Goal: Task Accomplishment & Management: Use online tool/utility

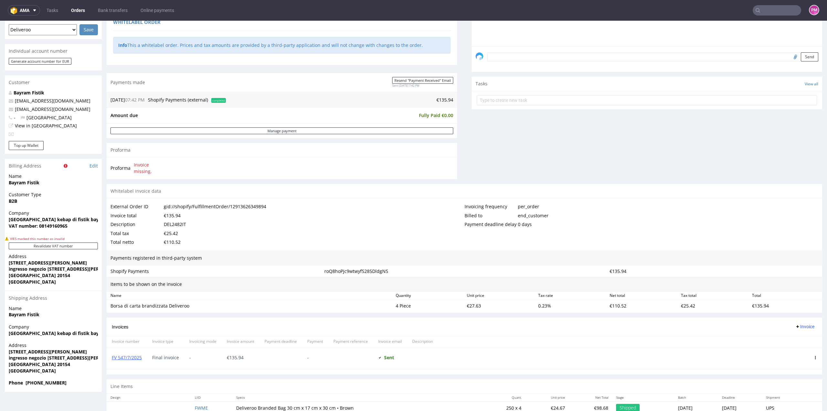
scroll to position [7, 0]
click at [788, 11] on input "text" at bounding box center [777, 10] width 48 height 10
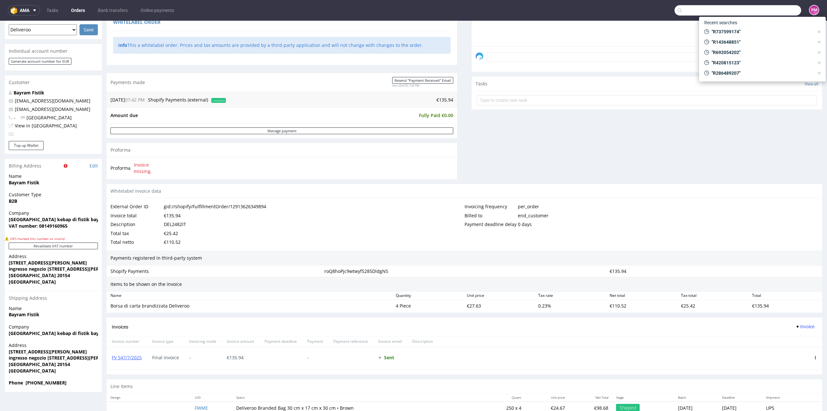
paste input "R143648851"
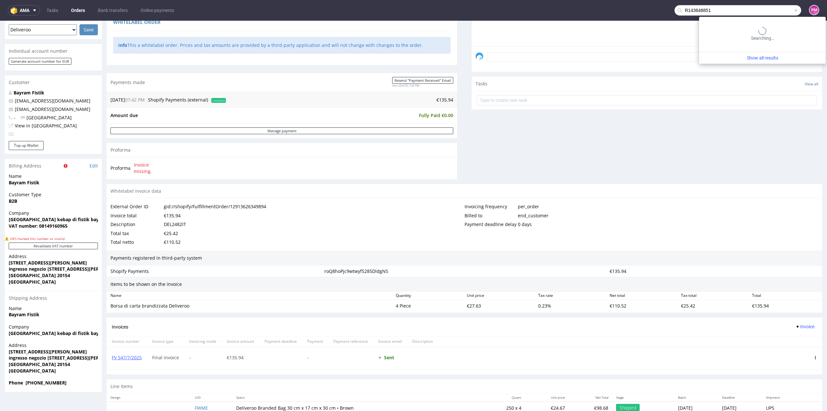
type input "R143648851"
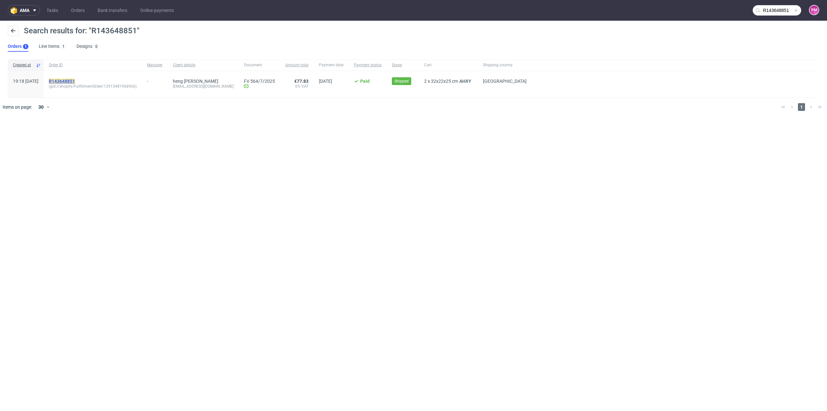
click at [75, 80] on mark "R143648851" at bounding box center [62, 81] width 26 height 5
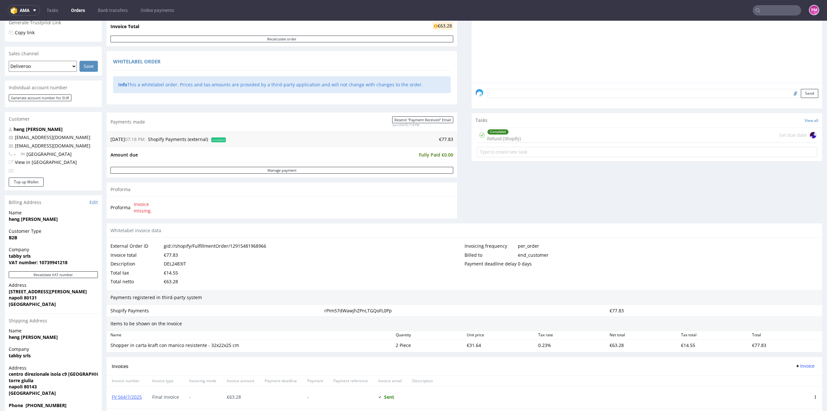
scroll to position [129, 0]
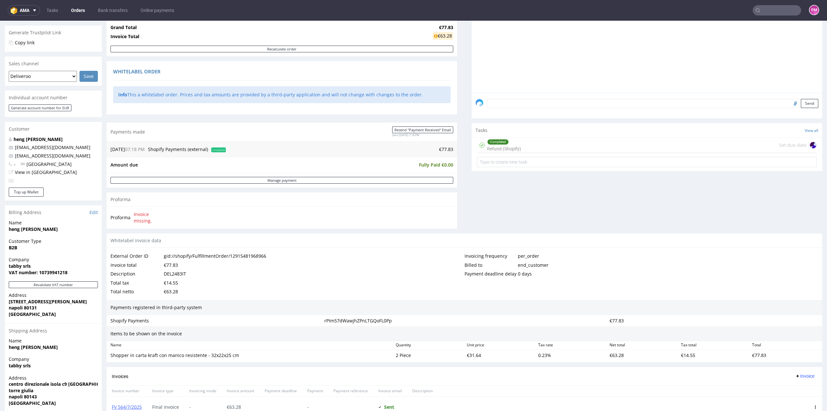
click at [782, 8] on input "text" at bounding box center [777, 10] width 48 height 10
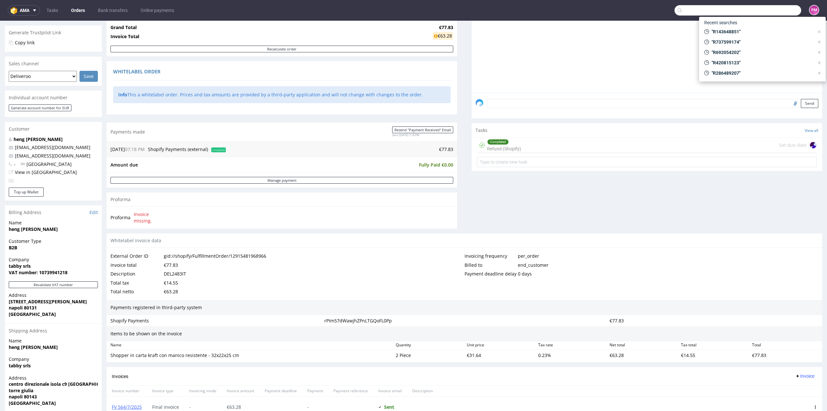
paste input "R143648851"
type input "R143648851"
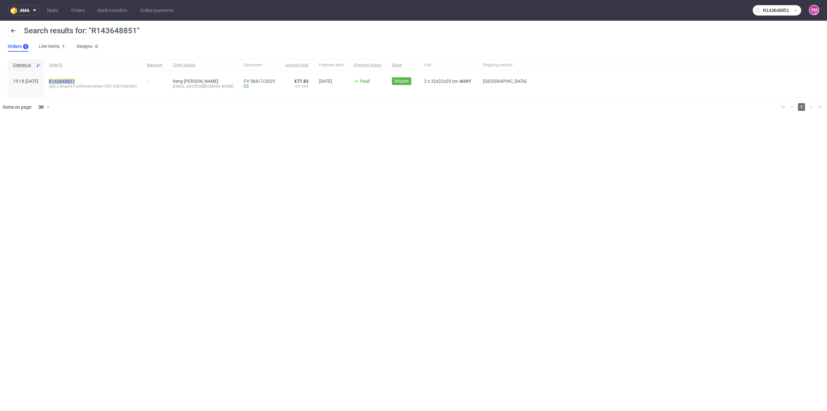
click at [75, 80] on mark "R143648851" at bounding box center [62, 81] width 26 height 5
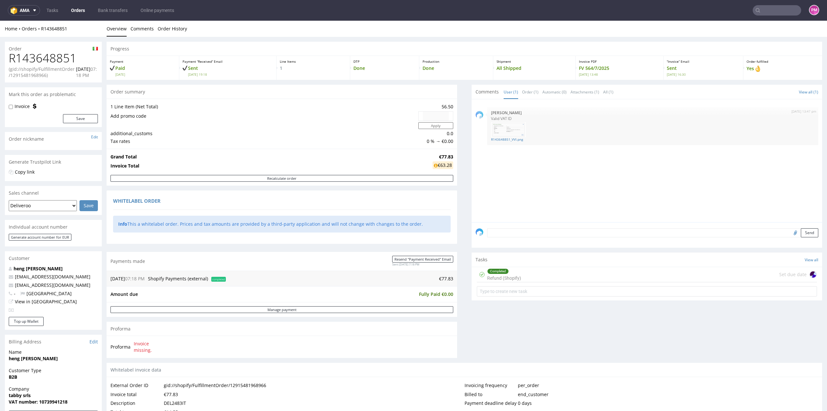
click at [559, 274] on div "Completed Refund (Shopify) Set due date" at bounding box center [647, 274] width 340 height 15
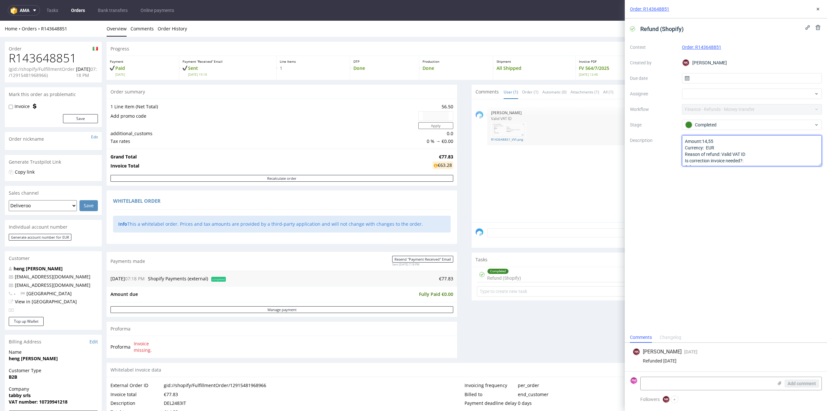
click at [730, 142] on textarea "Amount:14,55 Currency: EUR Reason of refund: Valid VAT ID Is correction invoice…" at bounding box center [752, 150] width 140 height 31
click at [795, 152] on textarea "Amount:14,55 Currency: EUR Reason of refund: Valid VAT ID Is correction invoice…" at bounding box center [752, 150] width 140 height 31
click at [795, 156] on textarea "Amount:14,55 Currency: EUR Reason of refund: Valid VAT ID Is correction invoice…" at bounding box center [752, 150] width 140 height 31
click at [822, 10] on div "Order: R143648851" at bounding box center [726, 9] width 202 height 18
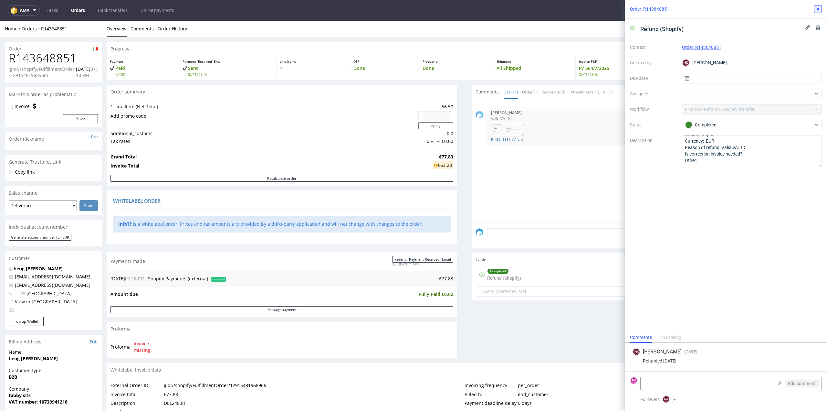
click at [817, 8] on icon at bounding box center [818, 8] width 5 height 5
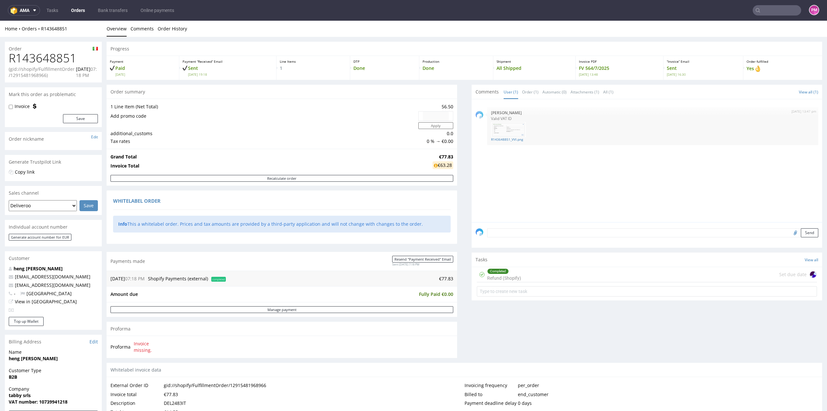
click at [768, 11] on input "text" at bounding box center [777, 10] width 48 height 10
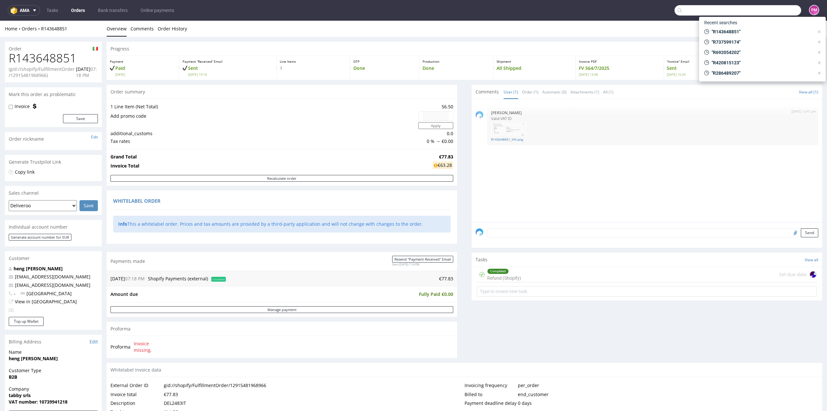
paste input "R867093222"
type input "R867093222"
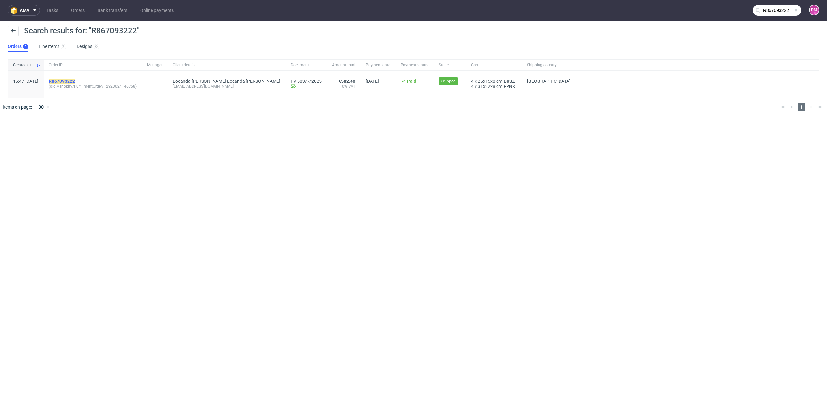
click at [75, 79] on mark "R867093222" at bounding box center [62, 81] width 26 height 5
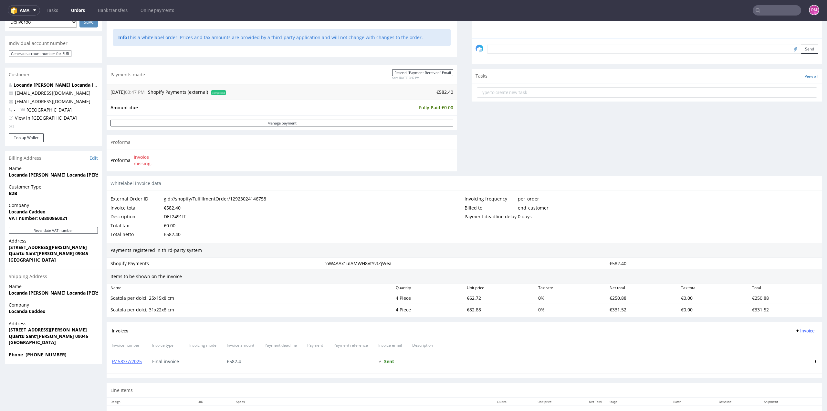
scroll to position [194, 0]
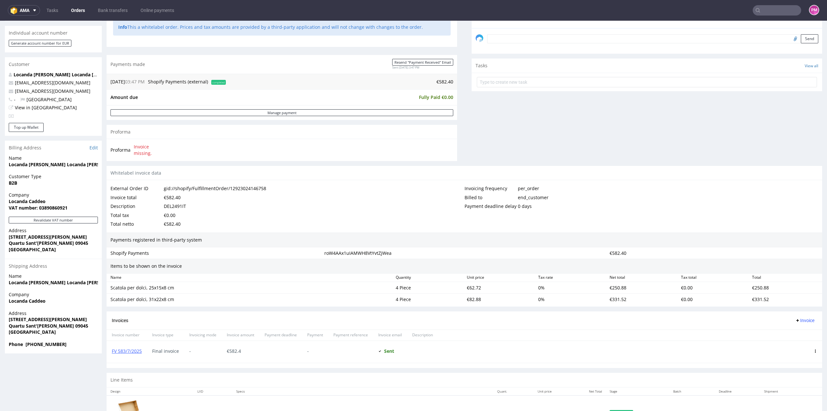
click at [765, 9] on input "text" at bounding box center [777, 10] width 48 height 10
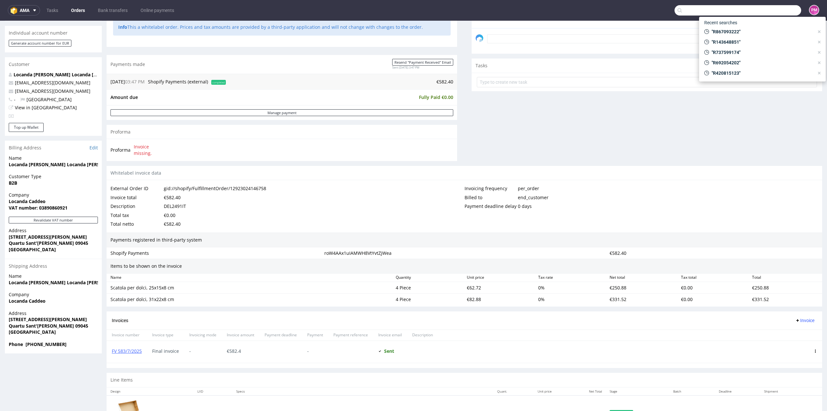
paste input "R143648851"
type input "R143648851"
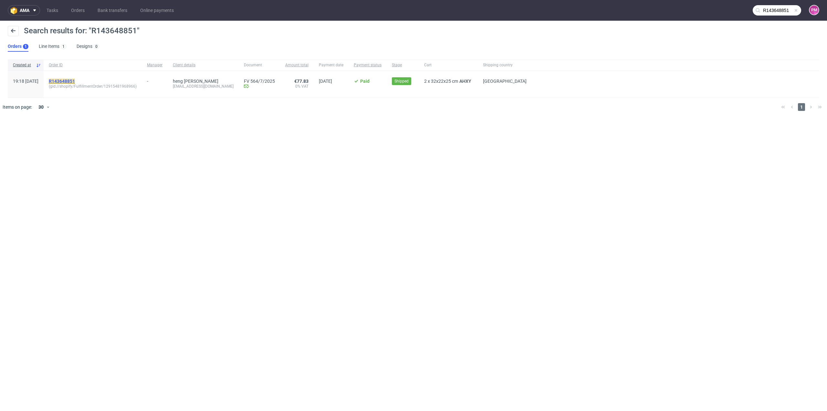
click at [75, 79] on mark "R143648851" at bounding box center [62, 81] width 26 height 5
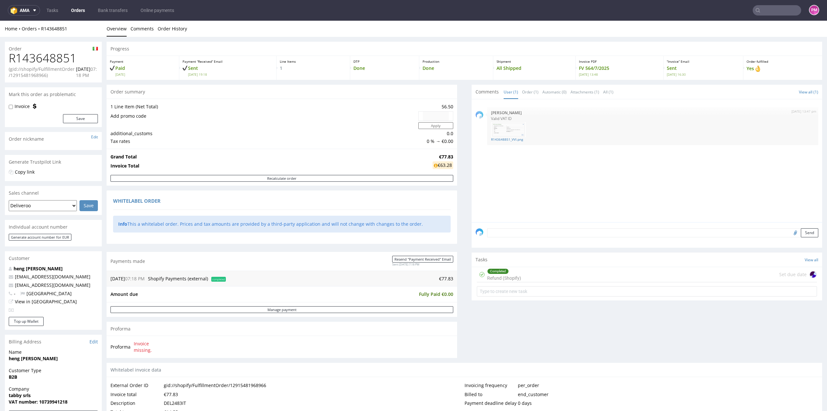
click at [543, 277] on div "Completed Refund (Shopify) Set due date" at bounding box center [647, 274] width 340 height 15
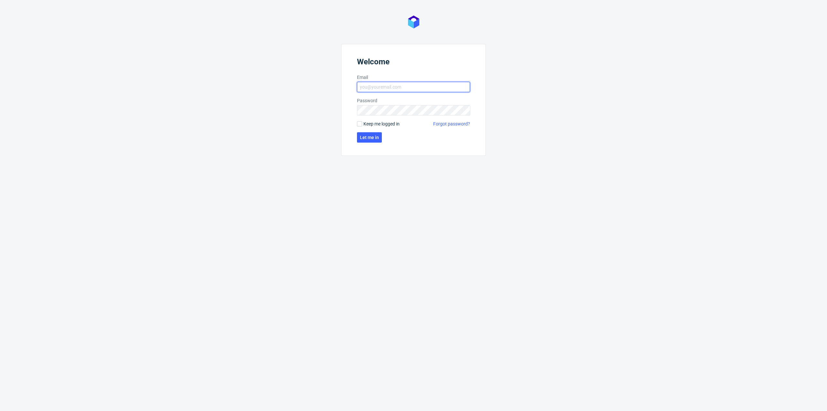
click at [440, 86] on input "Email" at bounding box center [413, 87] width 113 height 10
type input "monika.pierzchala@packhelp.com"
click at [375, 136] on span "Let me in" at bounding box center [369, 137] width 19 height 5
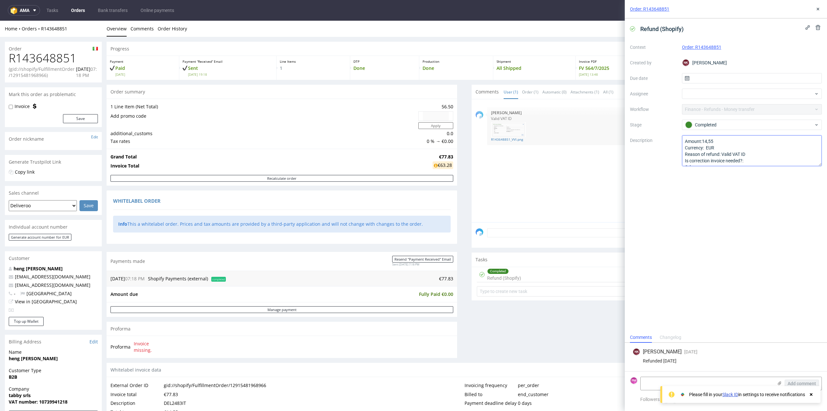
scroll to position [7, 0]
click at [813, 394] on icon at bounding box center [812, 394] width 6 height 5
click at [819, 7] on icon at bounding box center [818, 8] width 5 height 5
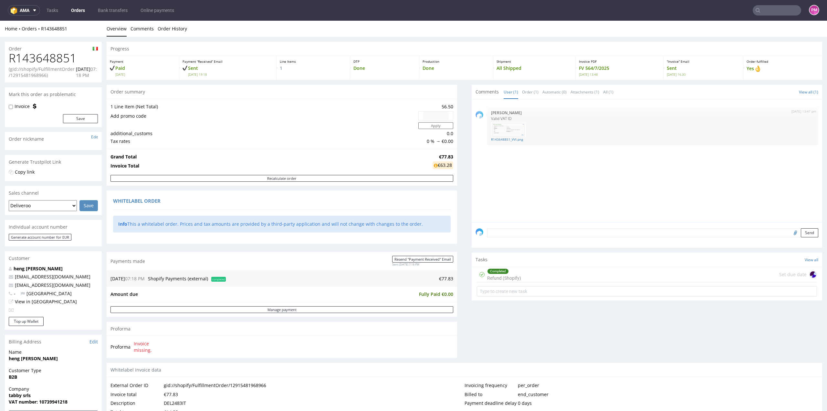
click at [787, 6] on input "text" at bounding box center [777, 10] width 48 height 10
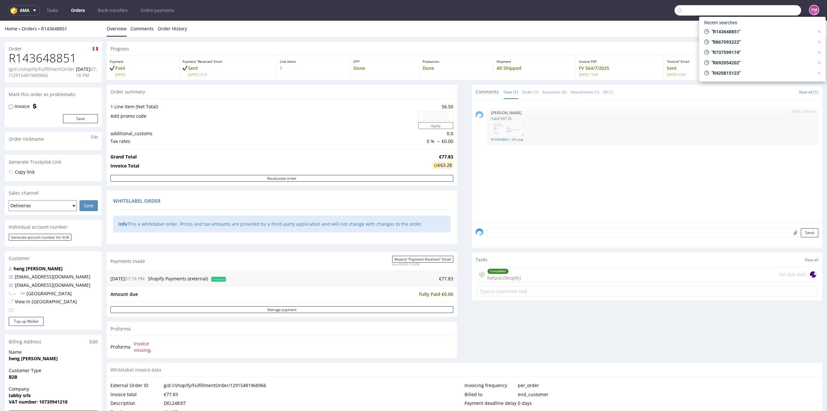
paste input "R020346128"
type input "R020346128"
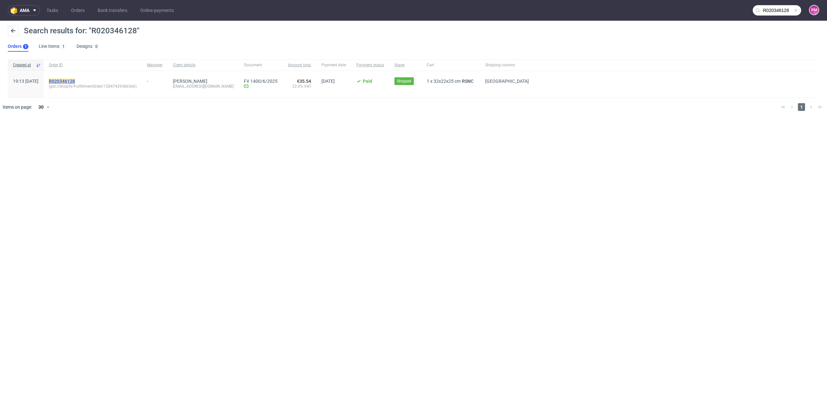
click at [75, 80] on mark "R020346128" at bounding box center [62, 81] width 26 height 5
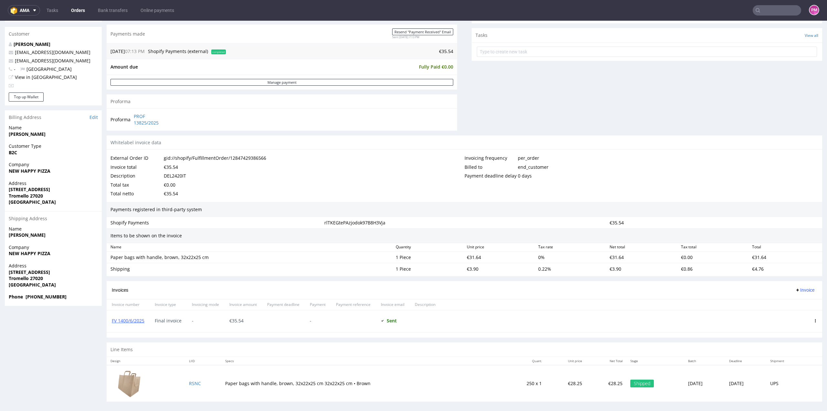
scroll to position [226, 0]
drag, startPoint x: 148, startPoint y: 319, endPoint x: 111, endPoint y: 320, distance: 37.5
click at [111, 320] on div "FV 1400/6/2025" at bounding box center [128, 320] width 43 height 22
copy link "FV 1400/6/2025"
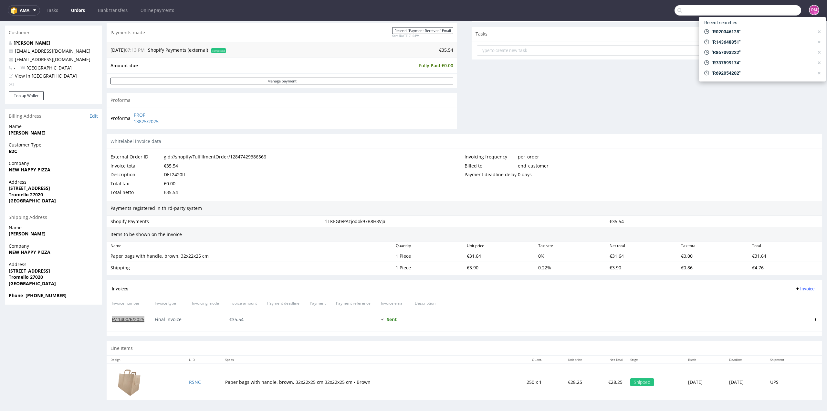
click at [770, 9] on input "text" at bounding box center [738, 10] width 127 height 10
paste input "R129985672"
type input "R129985672"
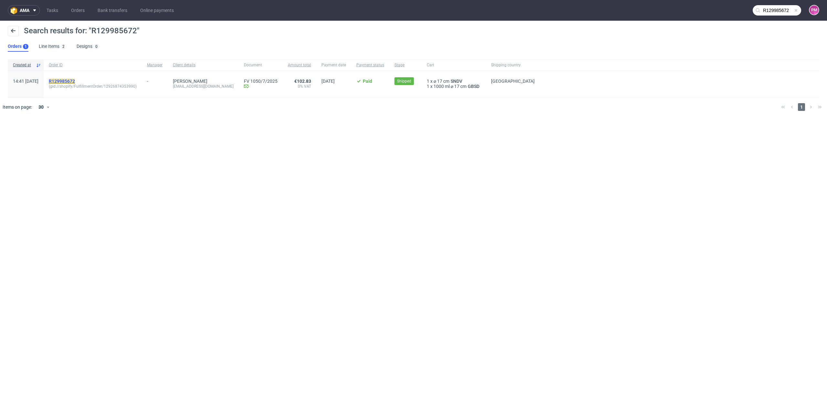
click at [75, 80] on mark "R129985672" at bounding box center [62, 81] width 26 height 5
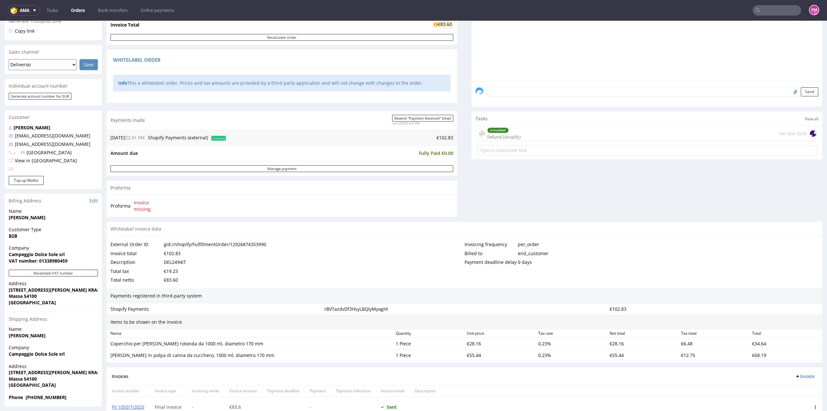
scroll to position [87, 0]
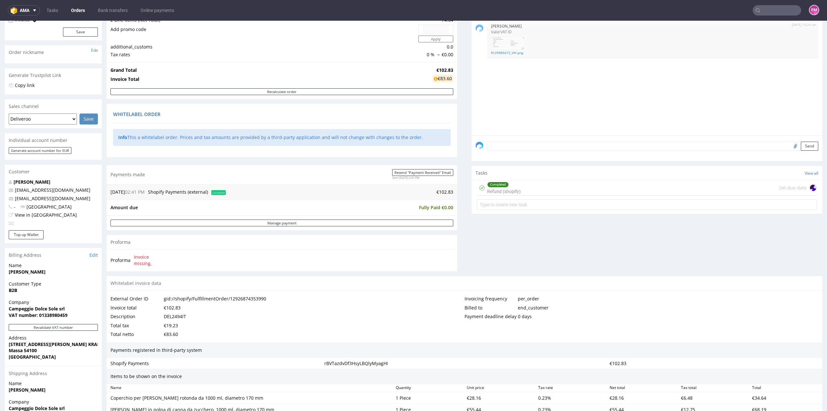
click at [551, 190] on div "Completed Refund (shopify) Set due date" at bounding box center [647, 187] width 340 height 15
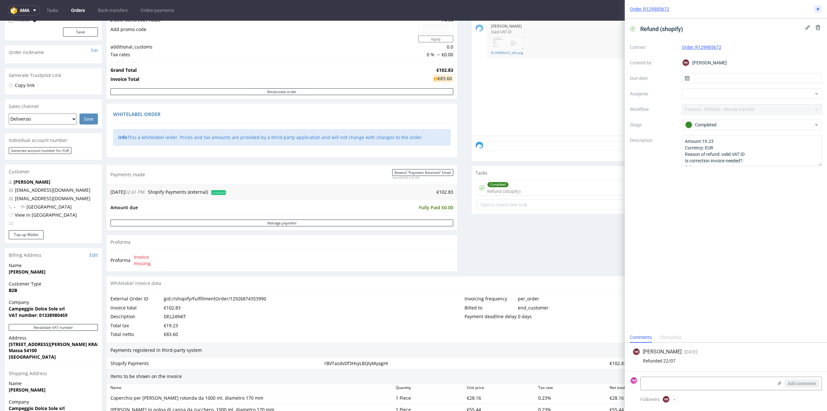
drag, startPoint x: 817, startPoint y: 10, endPoint x: 810, endPoint y: 11, distance: 7.1
click at [817, 10] on icon at bounding box center [818, 8] width 5 height 5
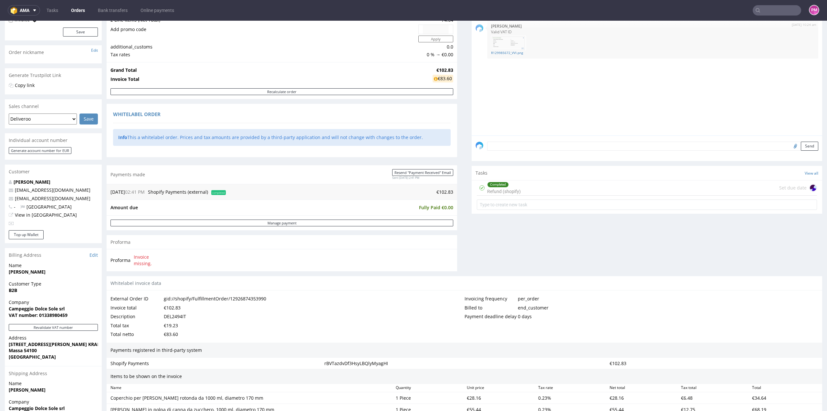
click at [763, 11] on input "text" at bounding box center [777, 10] width 48 height 10
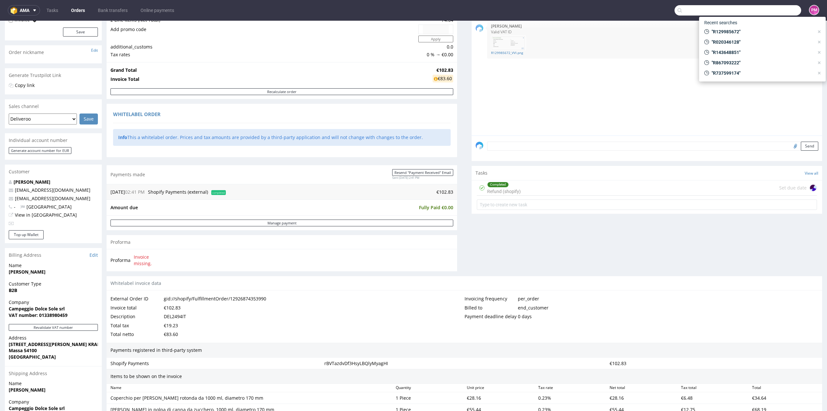
paste input "R298917275"
type input "R298917275"
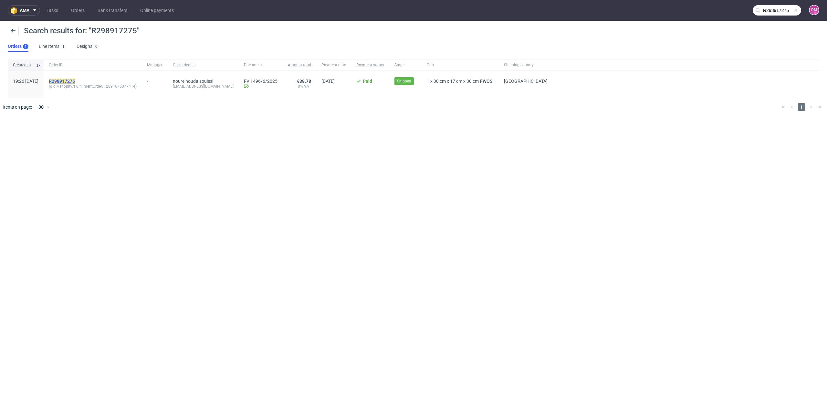
click at [75, 79] on mark "R298917275" at bounding box center [62, 81] width 26 height 5
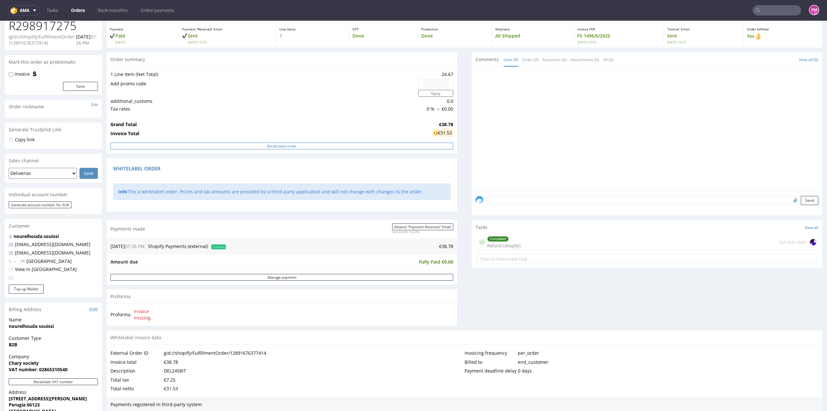
scroll to position [65, 0]
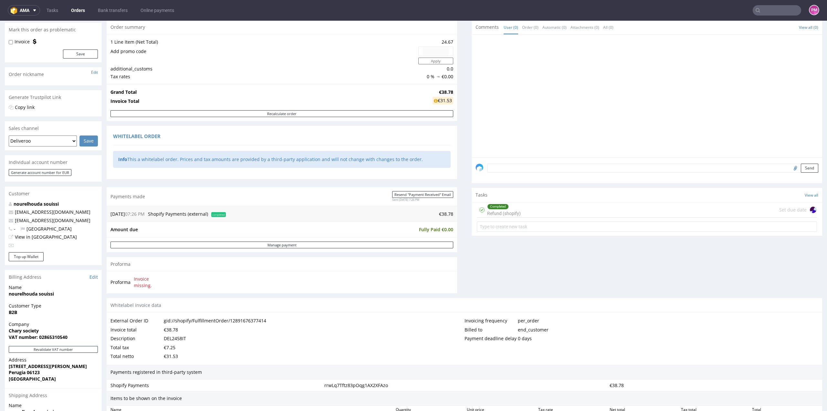
click at [538, 211] on div "Completed Refund (shopify) Set due date" at bounding box center [647, 209] width 340 height 15
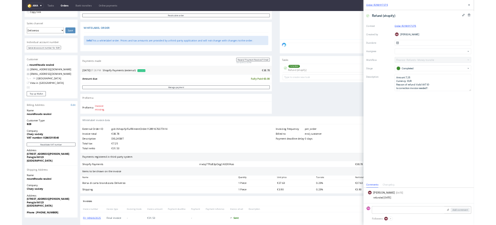
scroll to position [162, 0]
